Goal: Information Seeking & Learning: Find specific page/section

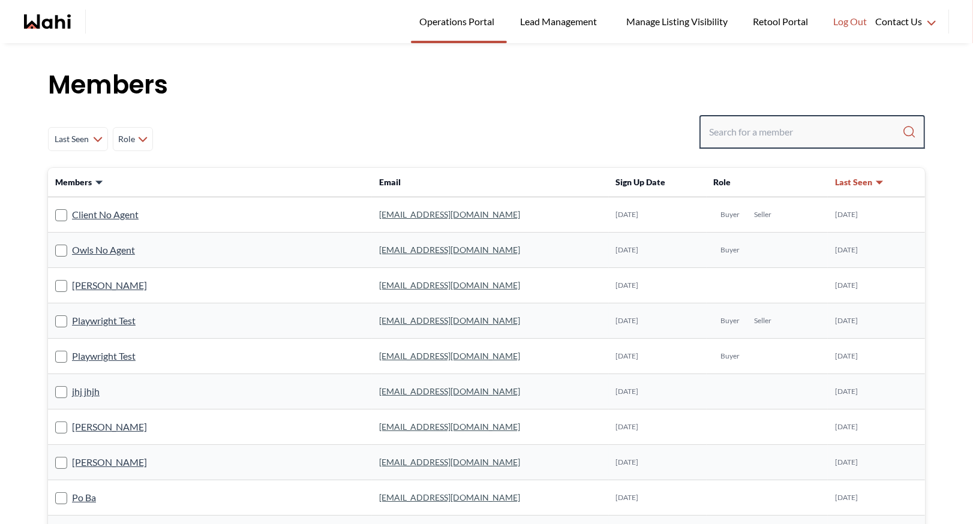
click at [716, 128] on input "Search input" at bounding box center [805, 132] width 193 height 22
paste input "susan.pereira2010@gmail.com"
type input "susan.pereira2010@gmail.com"
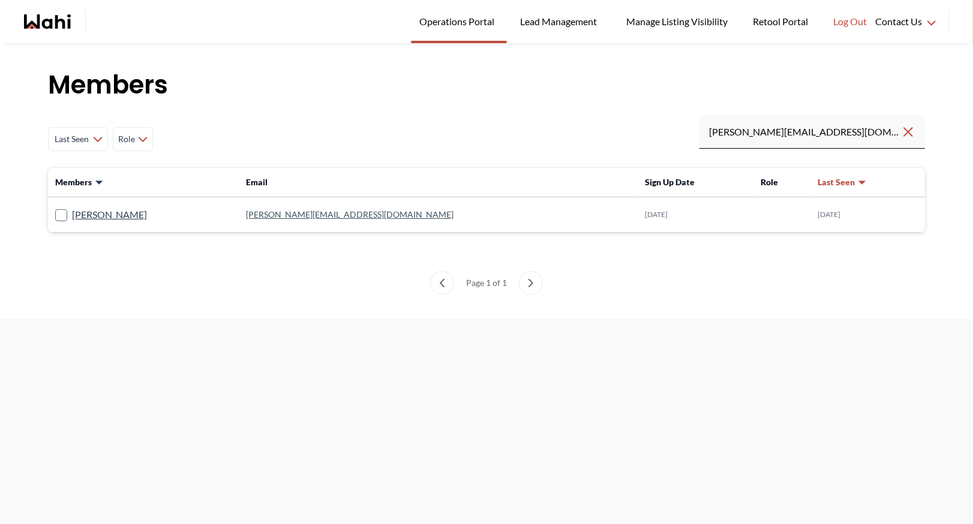
click at [316, 212] on link "susan.pereira2010@gmail.com" at bounding box center [350, 214] width 208 height 10
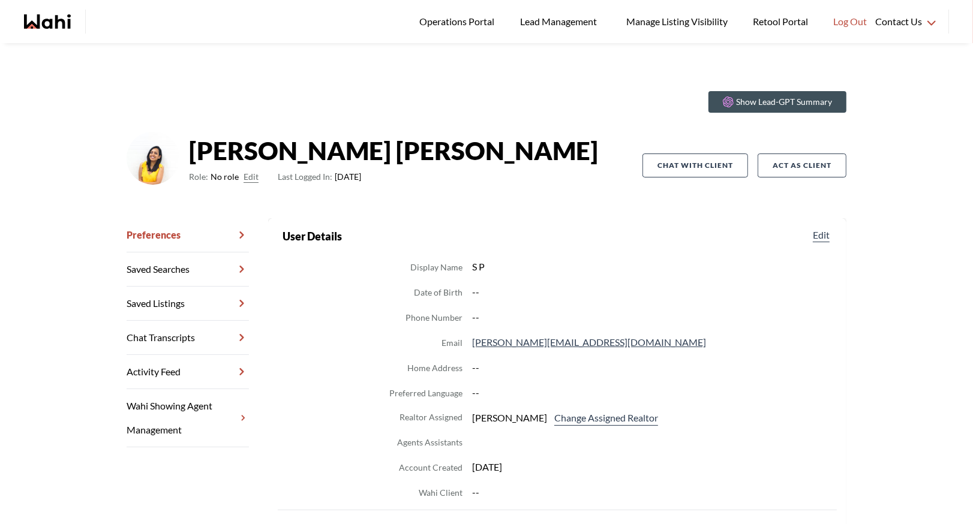
click at [183, 339] on link "Chat Transcripts" at bounding box center [188, 338] width 122 height 34
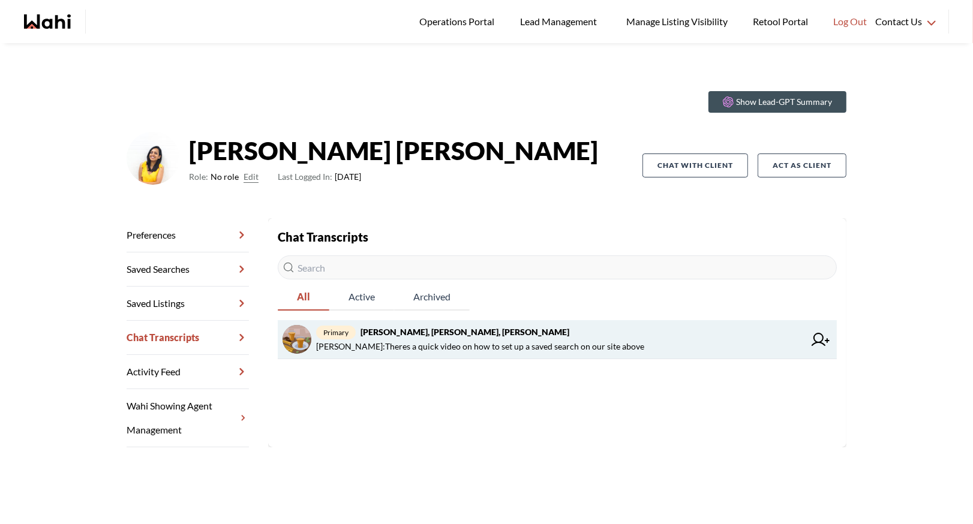
click at [535, 330] on span "primary Joe Perez, Susan Pereira, Barb" at bounding box center [560, 332] width 488 height 14
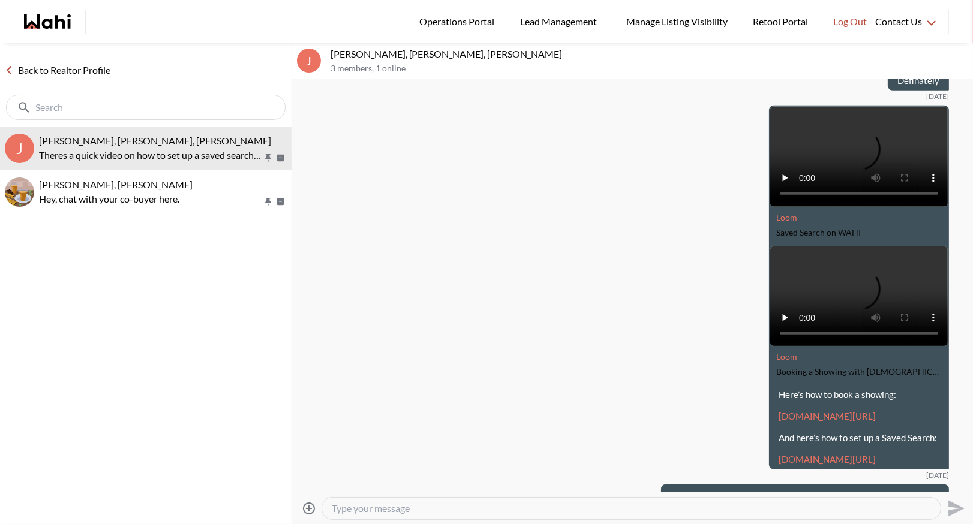
scroll to position [1216, 0]
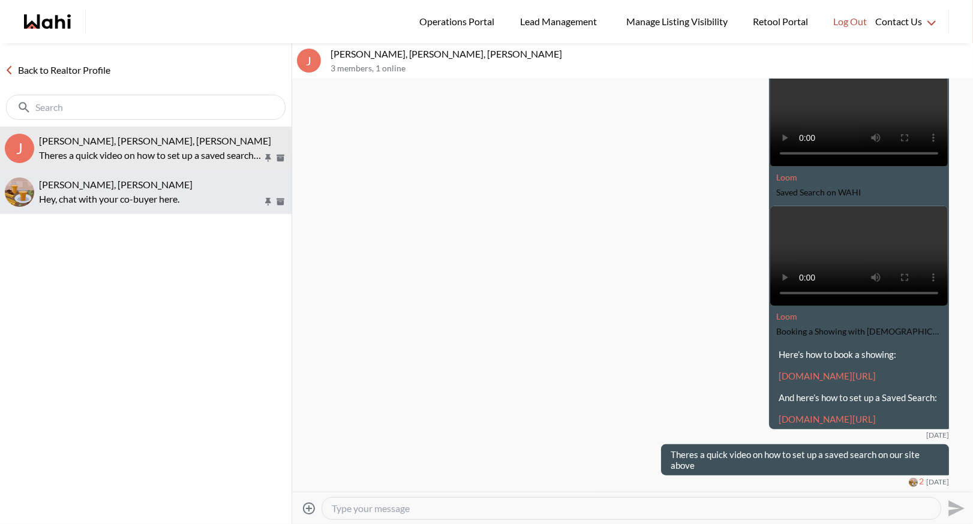
click at [132, 197] on p "Hey, chat with your co-buyer here." at bounding box center [151, 199] width 224 height 14
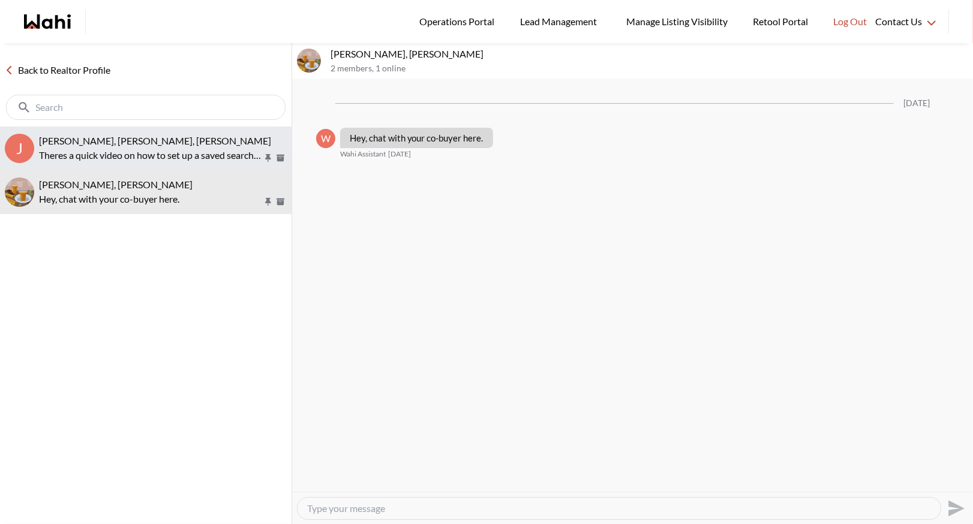
click at [109, 143] on span "Joe Perez, Susan Pereira, Barb" at bounding box center [155, 140] width 232 height 11
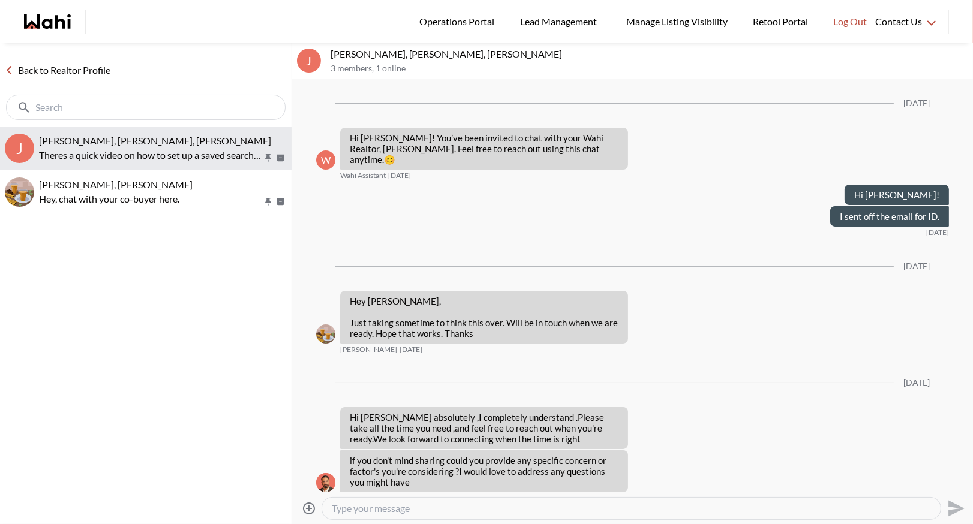
scroll to position [1217, 0]
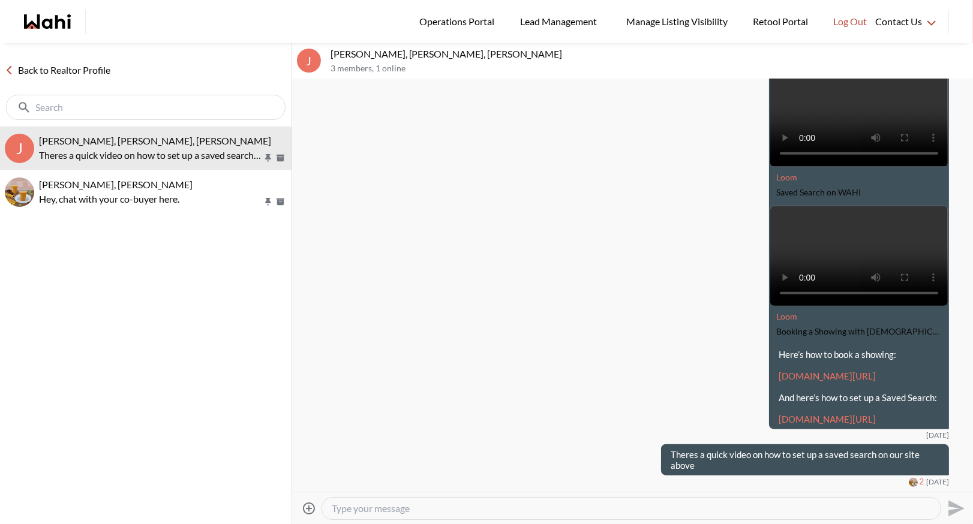
click at [55, 74] on link "Back to Realtor Profile" at bounding box center [57, 70] width 115 height 16
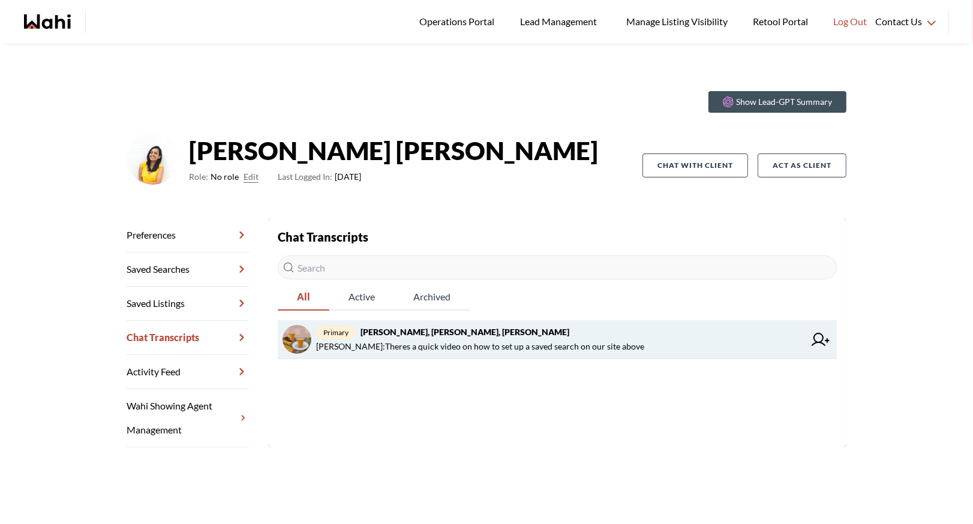
click at [405, 325] on span "primary Joe Perez, Susan Pereira, Barb" at bounding box center [560, 332] width 488 height 14
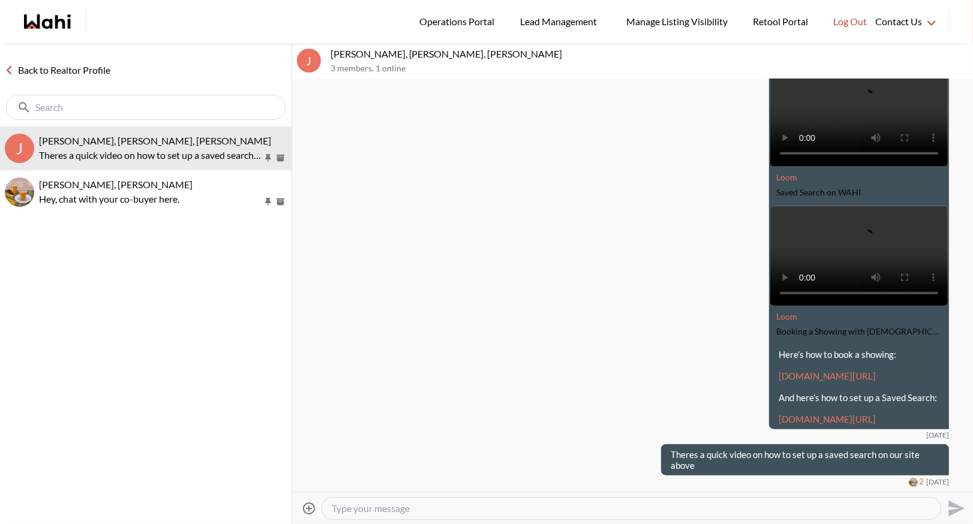
scroll to position [1216, 0]
click at [39, 59] on div "Back to Realtor Profile" at bounding box center [146, 84] width 292 height 83
click at [40, 76] on link "Back to Realtor Profile" at bounding box center [57, 70] width 115 height 16
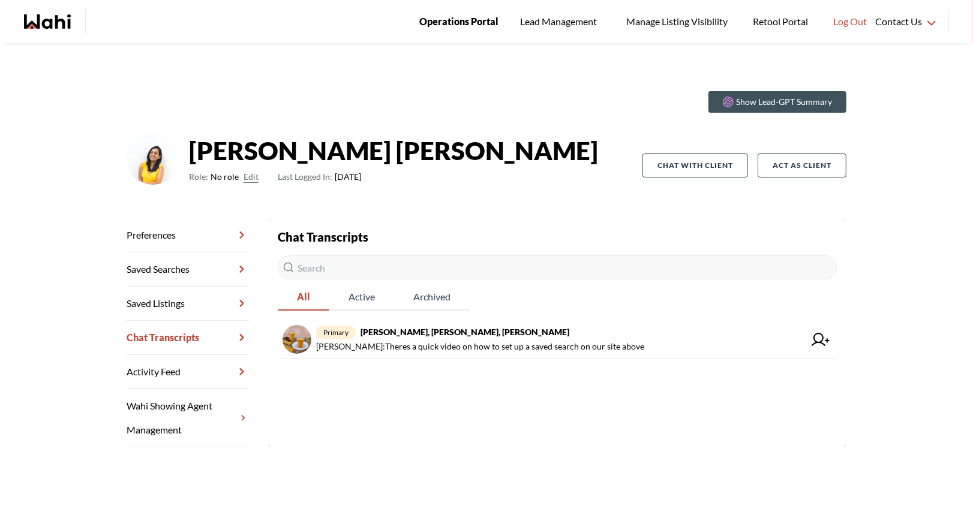
click at [473, 14] on span "Operations Portal" at bounding box center [458, 22] width 79 height 16
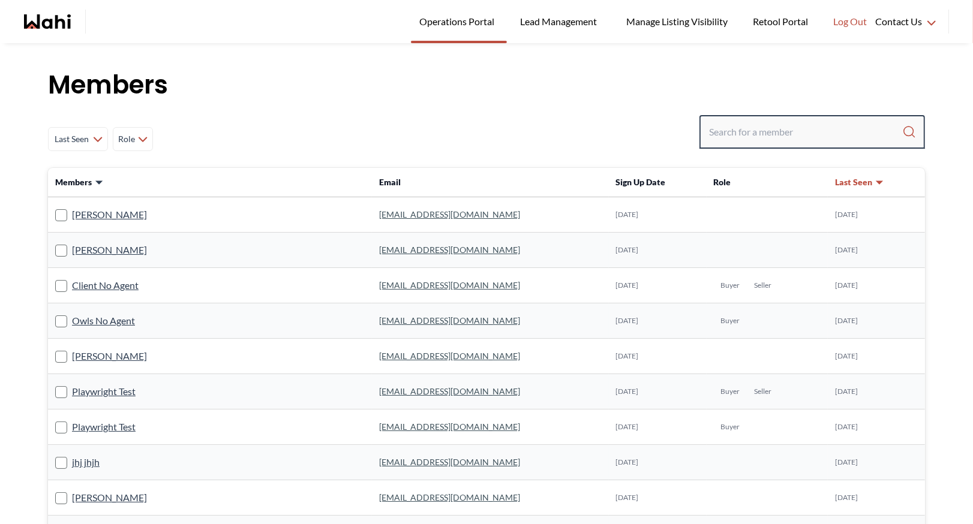
click at [733, 126] on input "Search input" at bounding box center [805, 132] width 193 height 22
type input "[PERSON_NAME]"
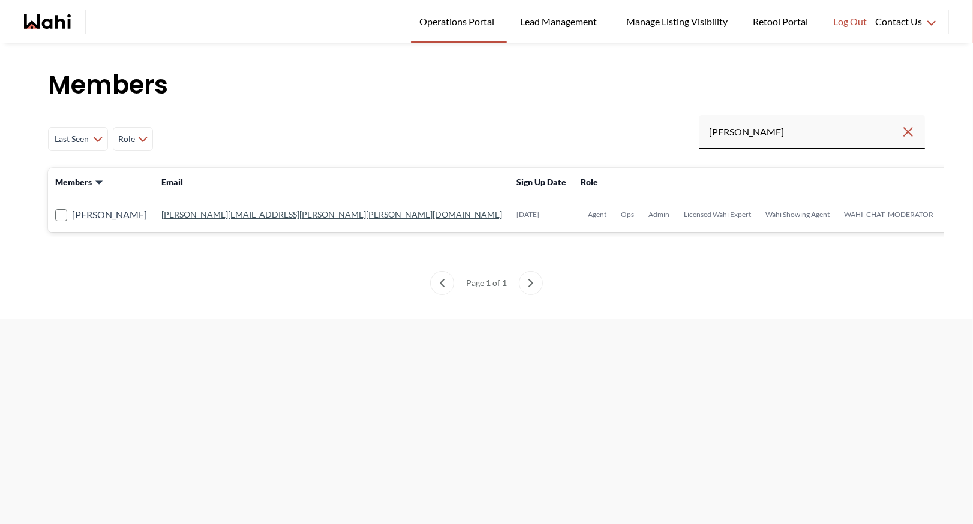
click at [265, 214] on link "[PERSON_NAME][EMAIL_ADDRESS][PERSON_NAME][PERSON_NAME][DOMAIN_NAME]" at bounding box center [331, 214] width 341 height 10
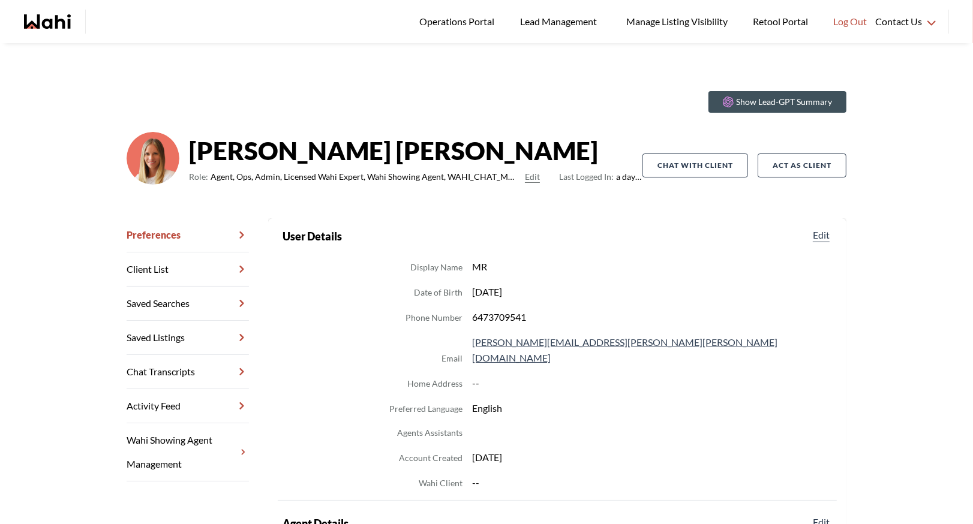
click at [188, 367] on link "Chat Transcripts" at bounding box center [188, 372] width 122 height 34
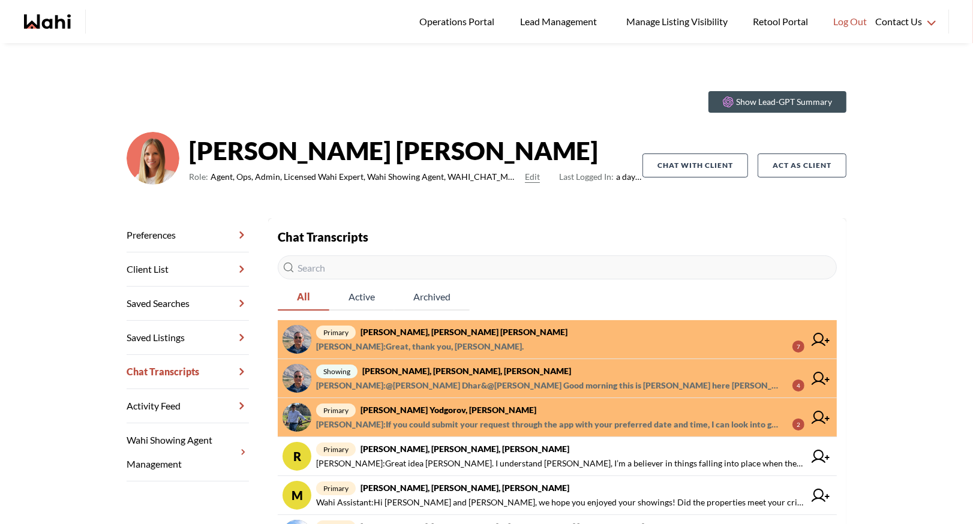
click at [463, 337] on strong "Pranav Dhar, Vandana Dhar, Michelle" at bounding box center [464, 332] width 207 height 10
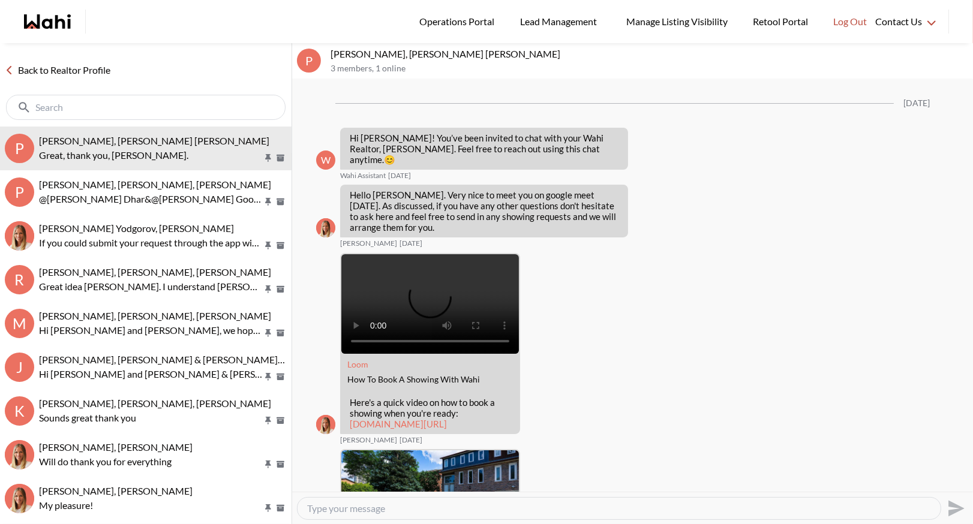
scroll to position [1009, 0]
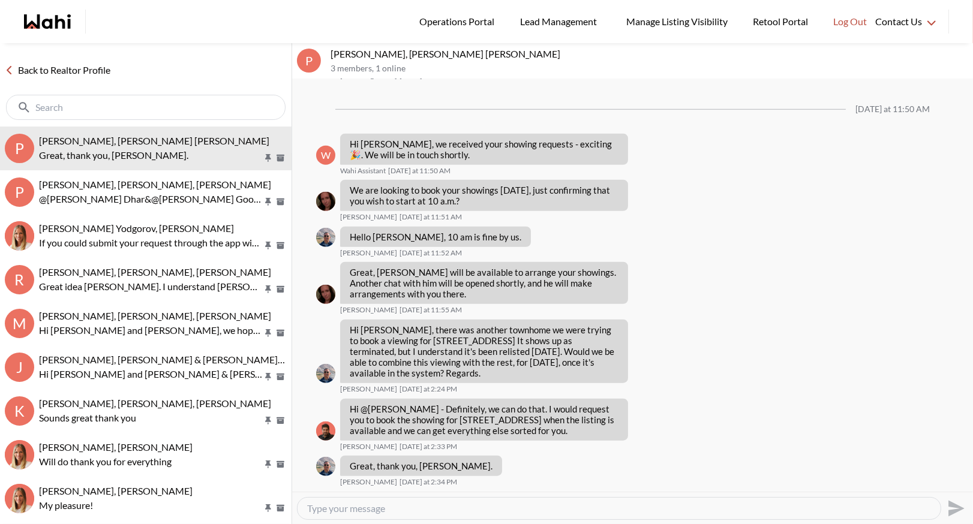
click at [60, 70] on link "Back to Realtor Profile" at bounding box center [57, 70] width 115 height 16
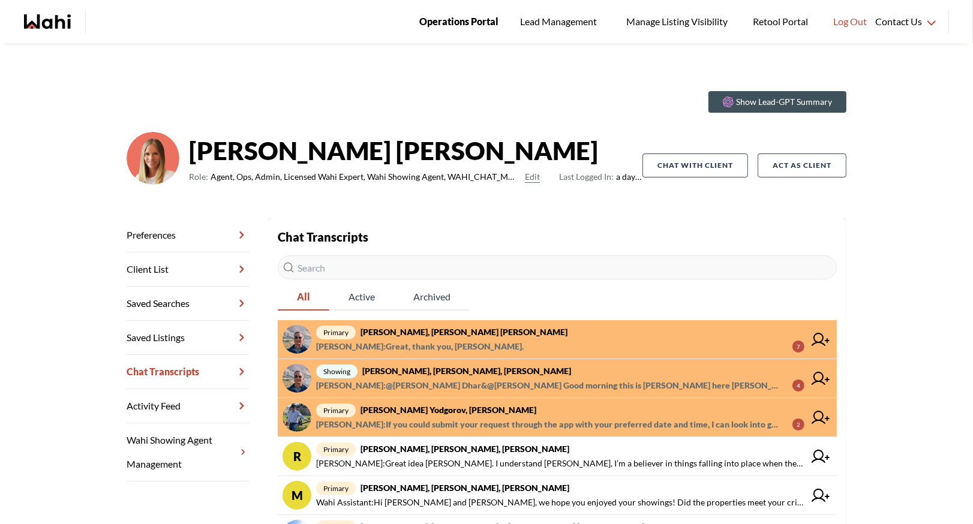
click at [467, 23] on span "Operations Portal" at bounding box center [458, 22] width 79 height 16
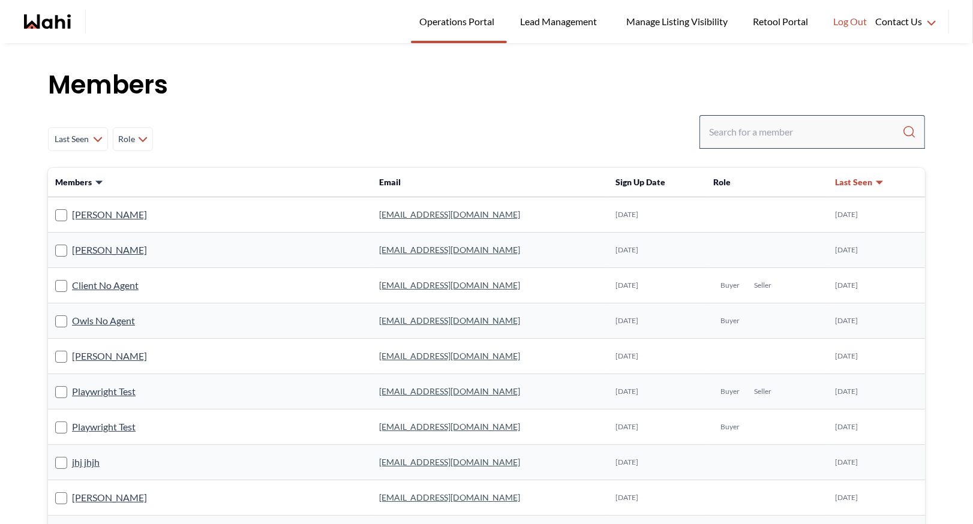
click at [723, 144] on div at bounding box center [813, 132] width 226 height 34
click at [722, 130] on input "Search input" at bounding box center [805, 132] width 193 height 22
type input "behnam"
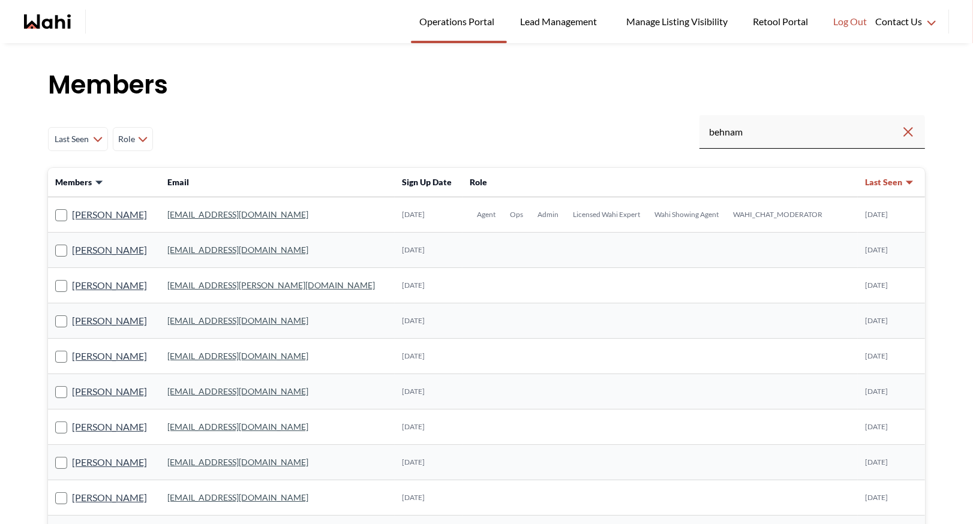
click at [230, 215] on link "behnam.fazili@wahi.com" at bounding box center [237, 214] width 141 height 10
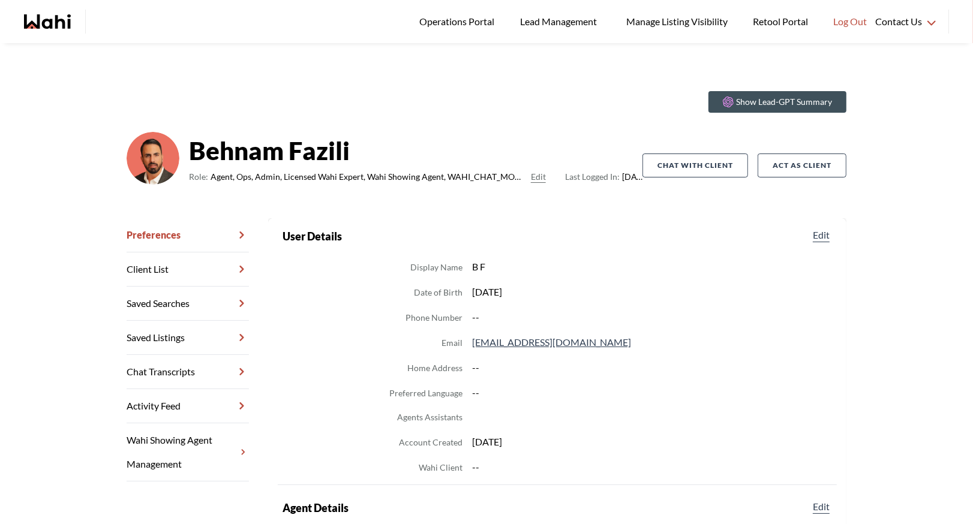
click at [218, 367] on link "Chat Transcripts" at bounding box center [188, 372] width 122 height 34
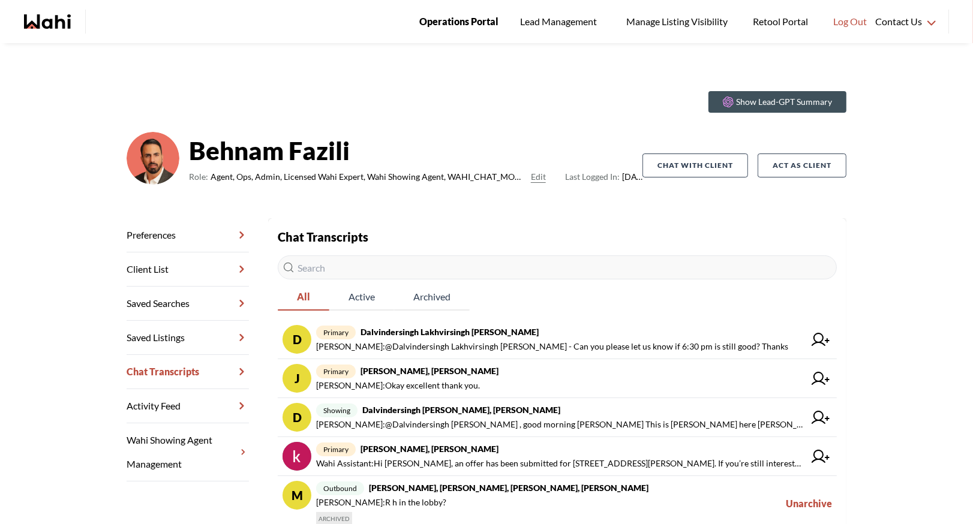
click at [445, 14] on span "Operations Portal" at bounding box center [458, 22] width 79 height 16
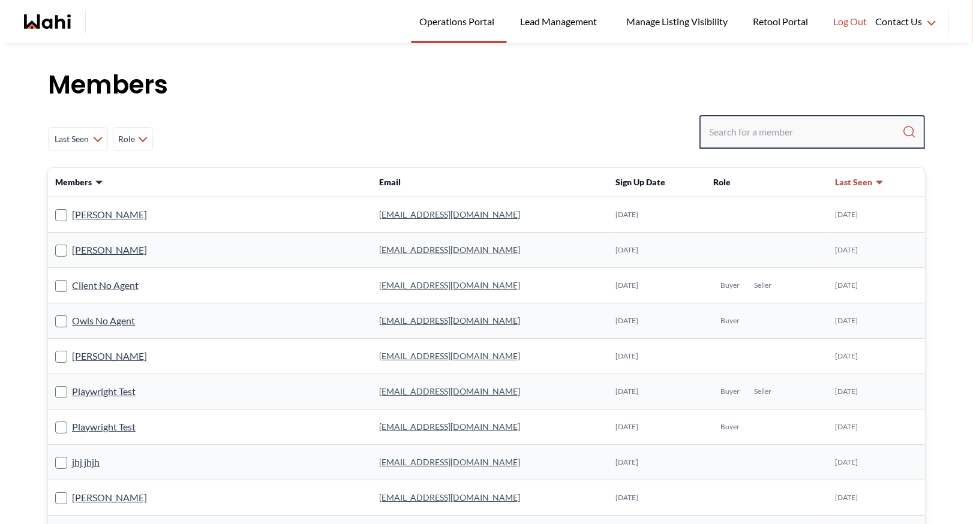
click at [730, 127] on input "Search input" at bounding box center [805, 132] width 193 height 22
type input "faraz azam"
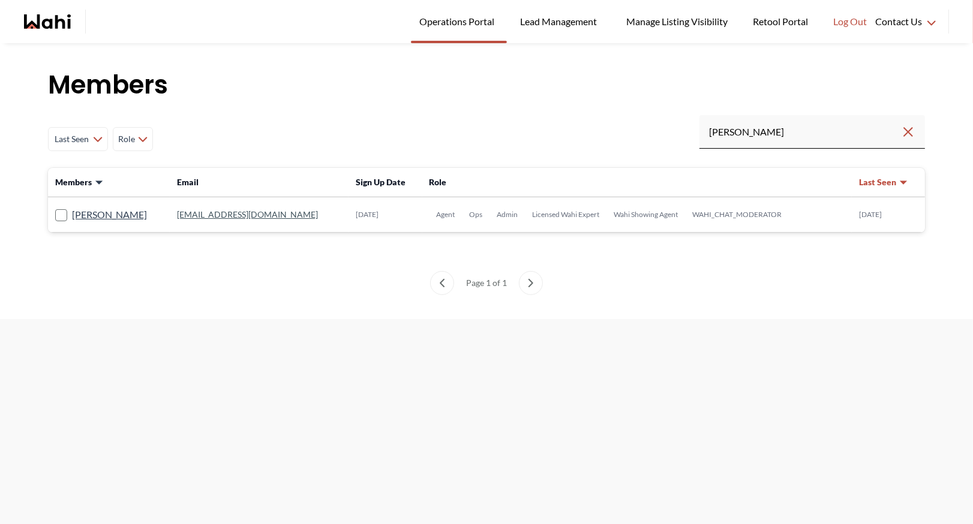
click at [206, 217] on link "faraz.azam@wahi.com" at bounding box center [247, 214] width 141 height 10
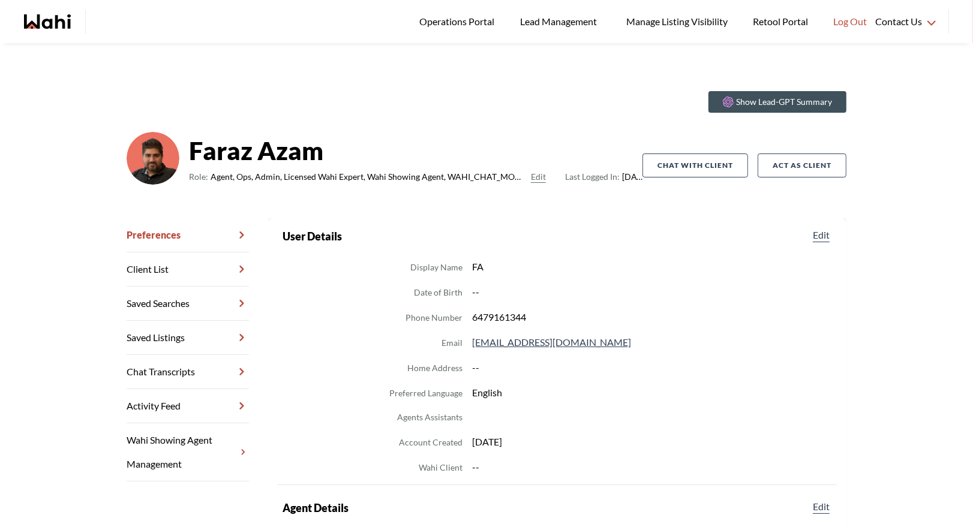
click at [211, 372] on link "Chat Transcripts" at bounding box center [188, 372] width 122 height 34
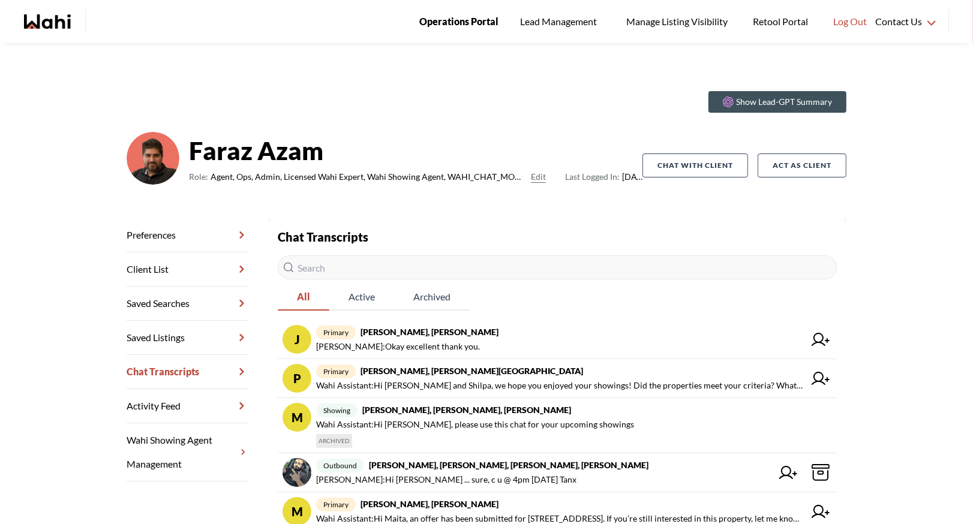
click at [470, 25] on span "Operations Portal" at bounding box center [458, 22] width 79 height 16
